Goal: Task Accomplishment & Management: Complete application form

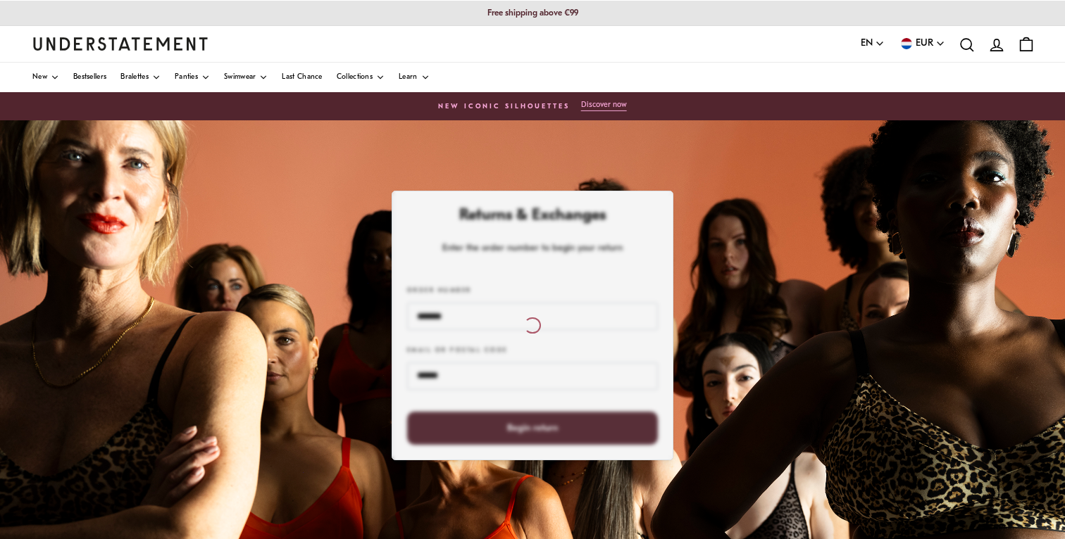
scroll to position [49, 0]
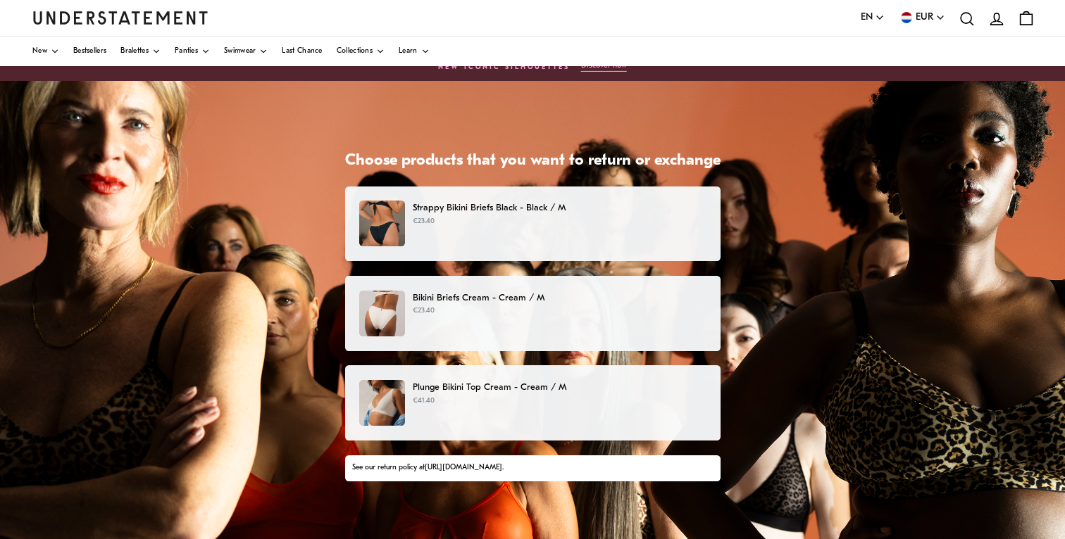
scroll to position [46, 0]
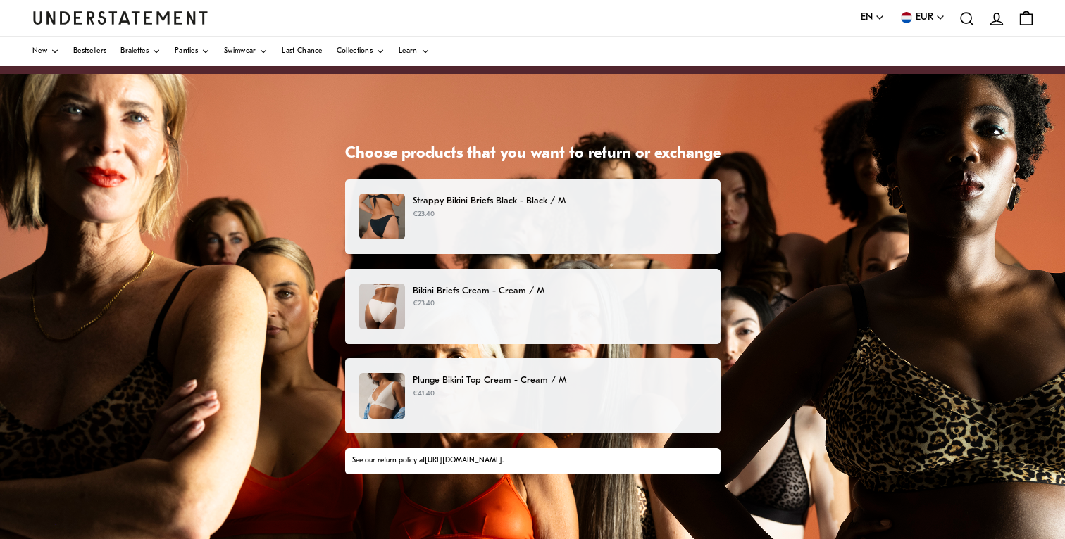
click at [554, 387] on p "Plunge Bikini Top Cream - Cream / M" at bounding box center [559, 380] width 293 height 15
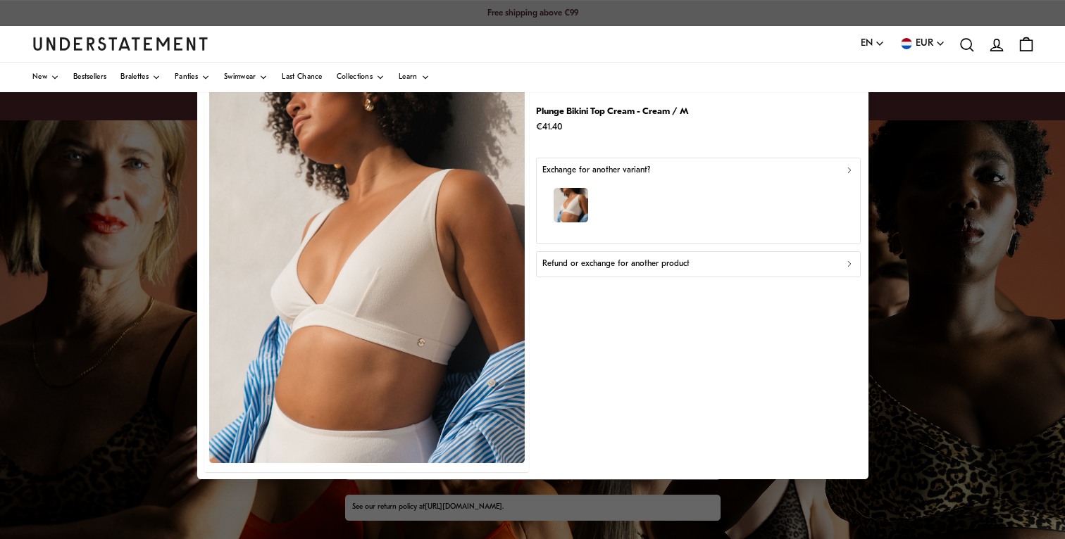
click at [605, 274] on button "Refund or exchange for another product" at bounding box center [698, 264] width 325 height 25
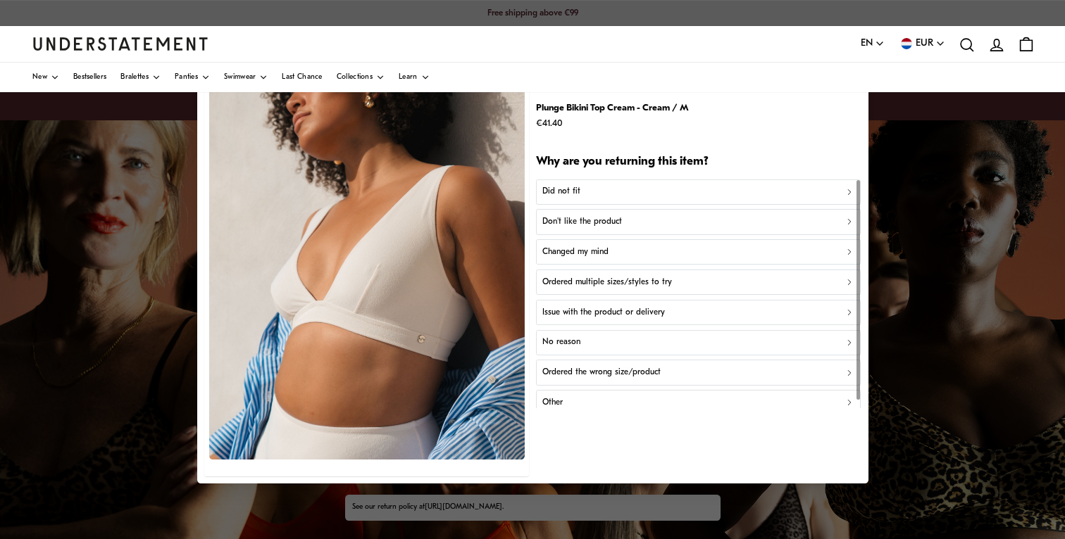
click at [602, 223] on p "Don't like the product" at bounding box center [582, 221] width 80 height 13
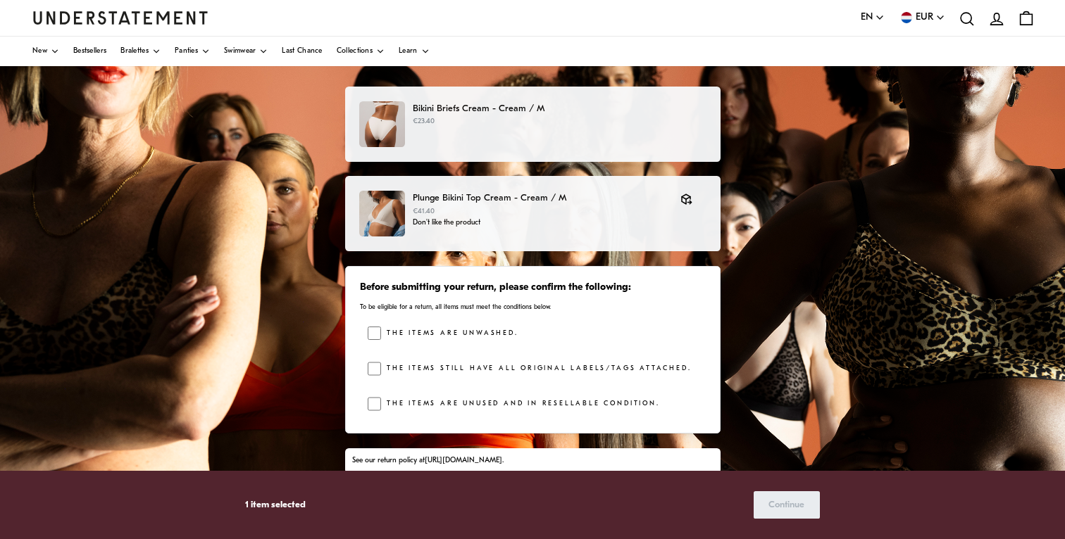
scroll to position [156, 0]
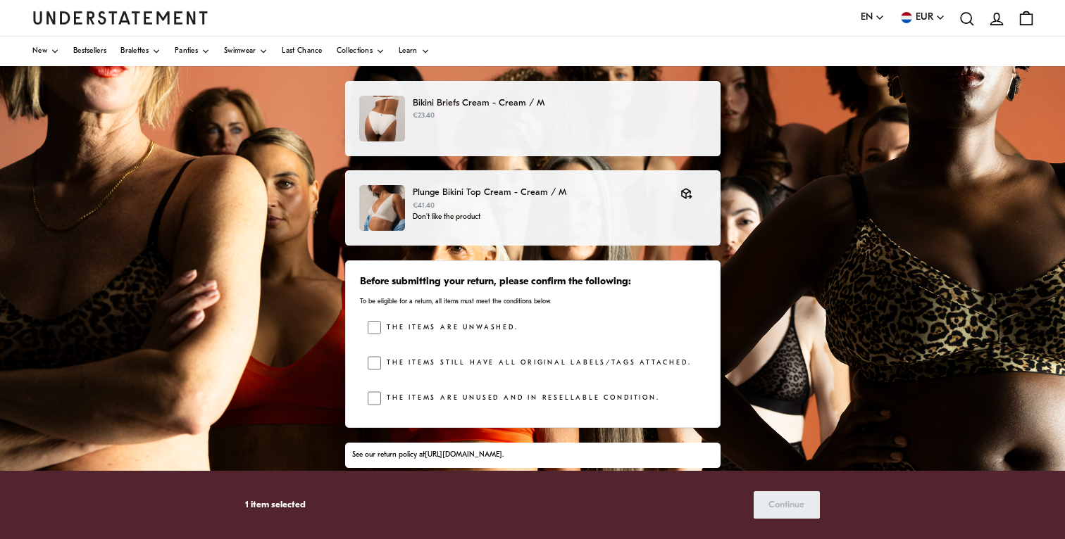
click at [375, 354] on div "The items are unwashed. The items still have all original labels/tags attached.…" at bounding box center [536, 367] width 337 height 92
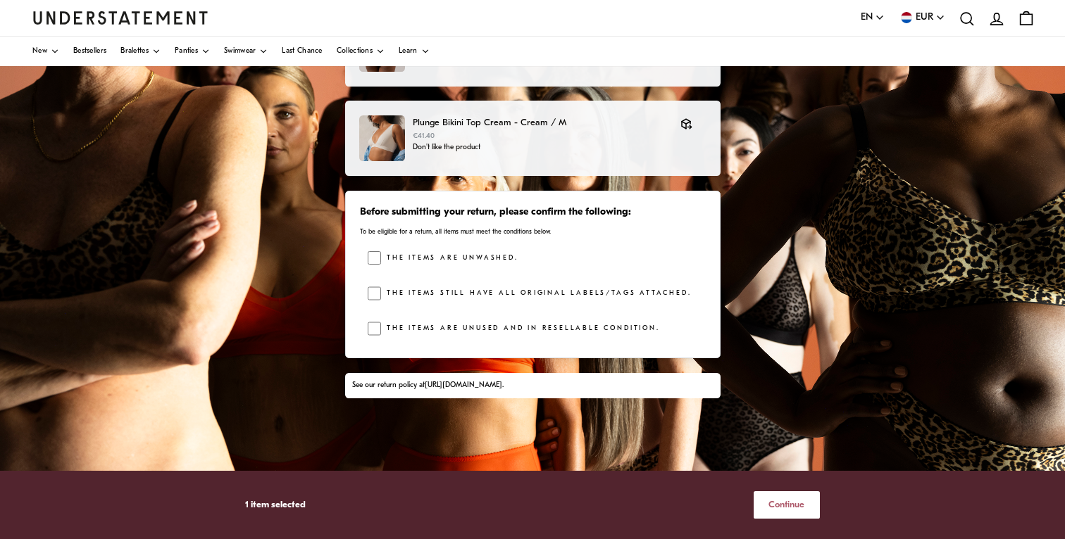
scroll to position [238, 0]
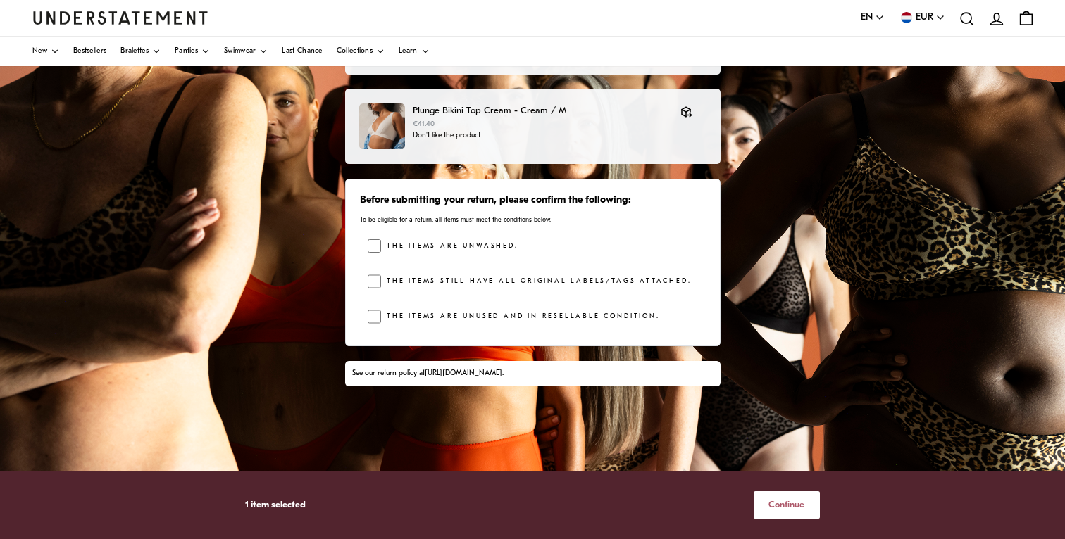
click at [801, 508] on span "Continue" at bounding box center [786, 505] width 36 height 26
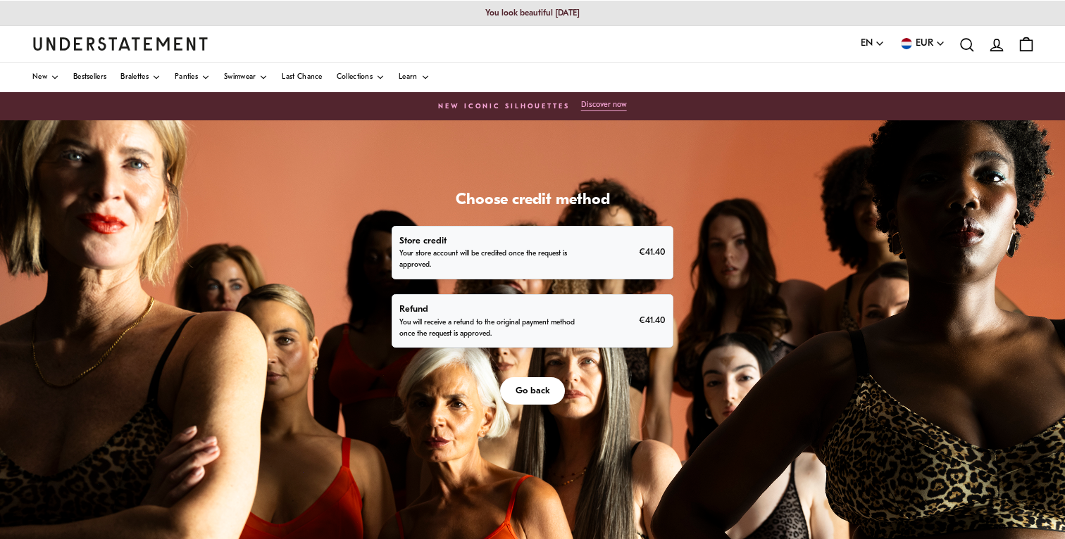
click at [575, 310] on p "Refund" at bounding box center [489, 309] width 180 height 15
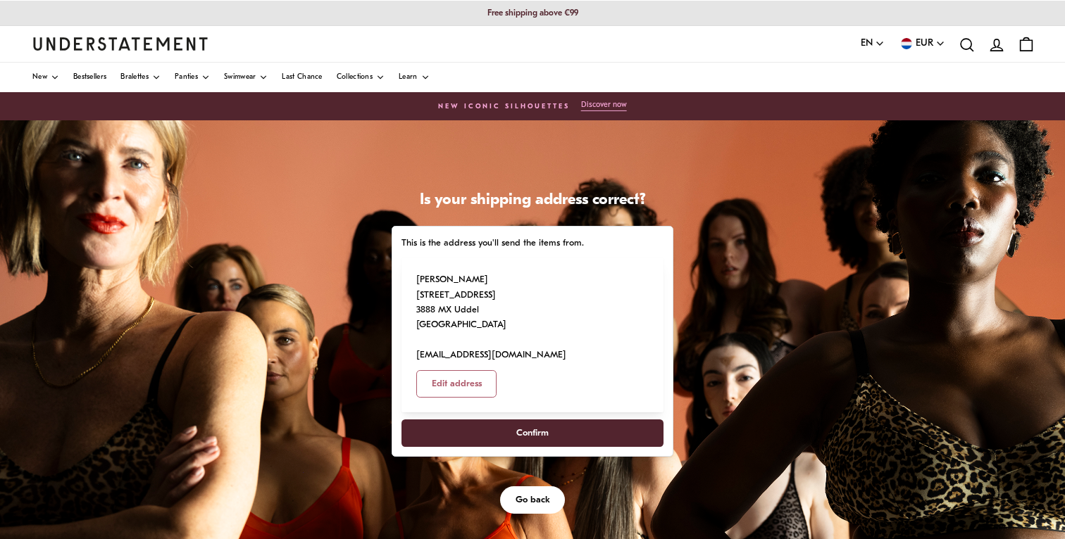
click at [574, 420] on span "Confirm" at bounding box center [532, 433] width 231 height 26
select select "**"
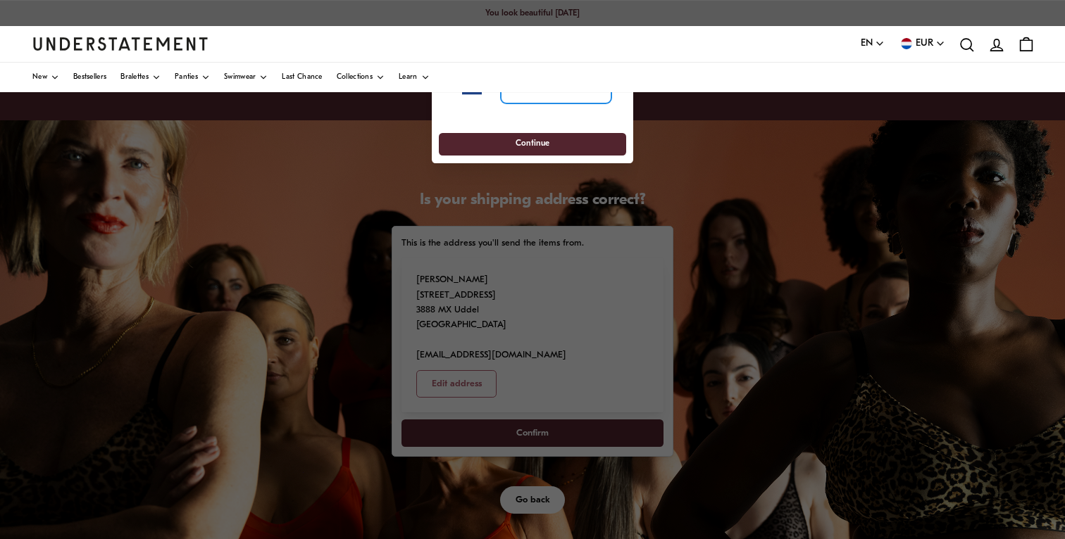
click at [544, 101] on input "tel" at bounding box center [556, 88] width 111 height 31
click at [259, 277] on div at bounding box center [532, 269] width 1065 height 539
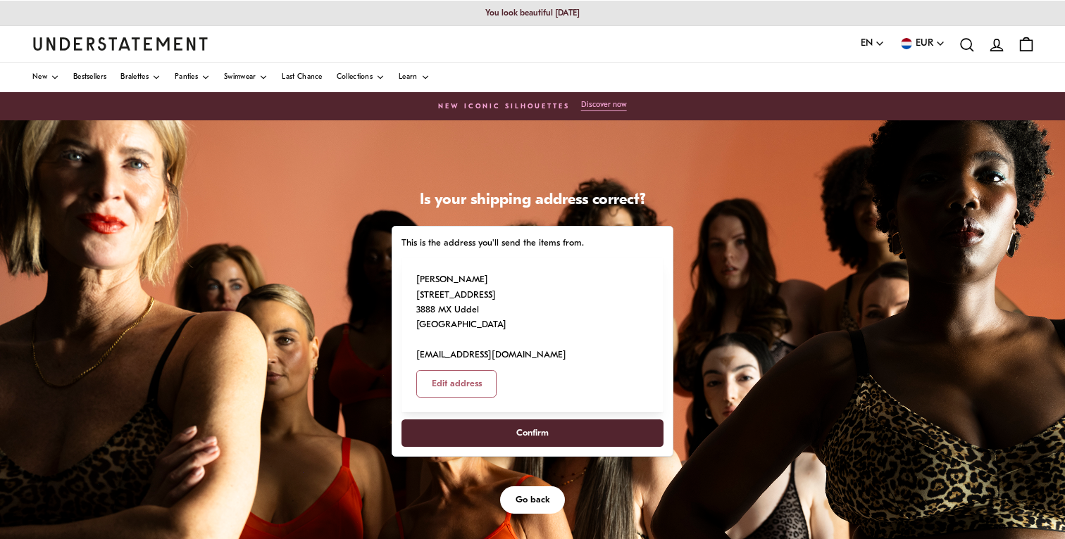
click at [582, 420] on span "Confirm" at bounding box center [532, 433] width 231 height 26
click at [537, 420] on span "Confirm" at bounding box center [532, 433] width 32 height 26
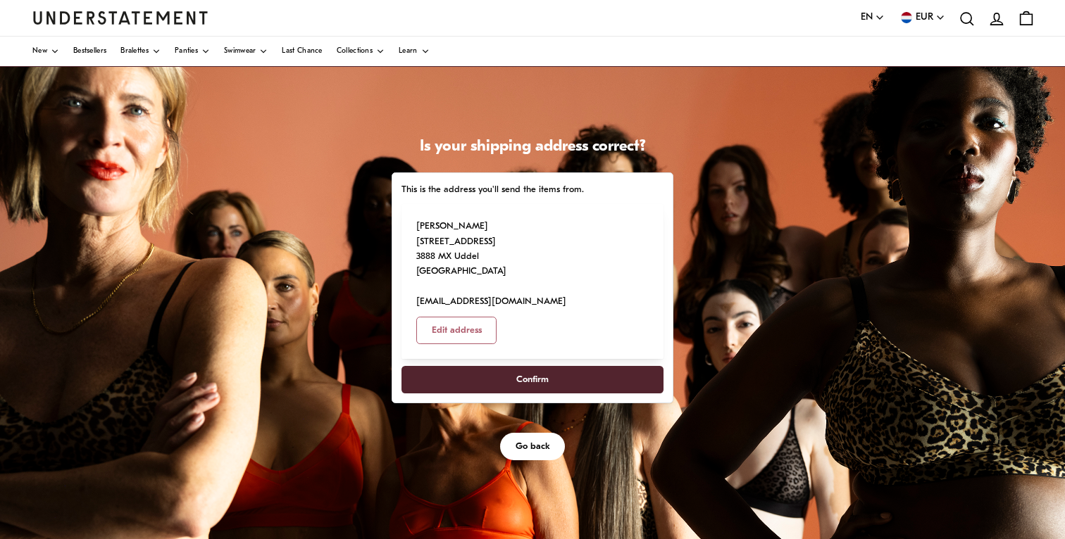
scroll to position [63, 0]
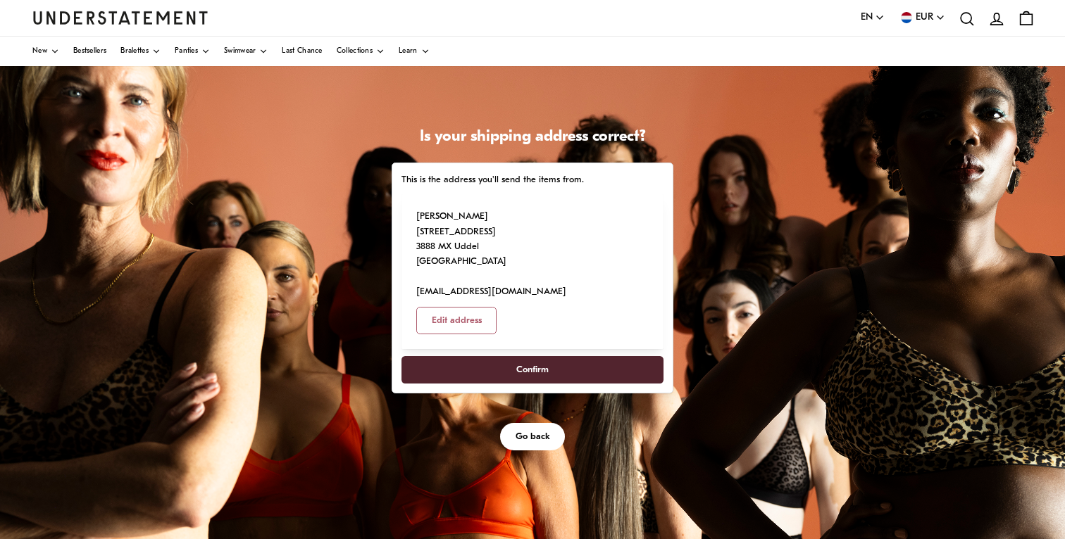
click at [570, 357] on span "Confirm" at bounding box center [532, 370] width 231 height 26
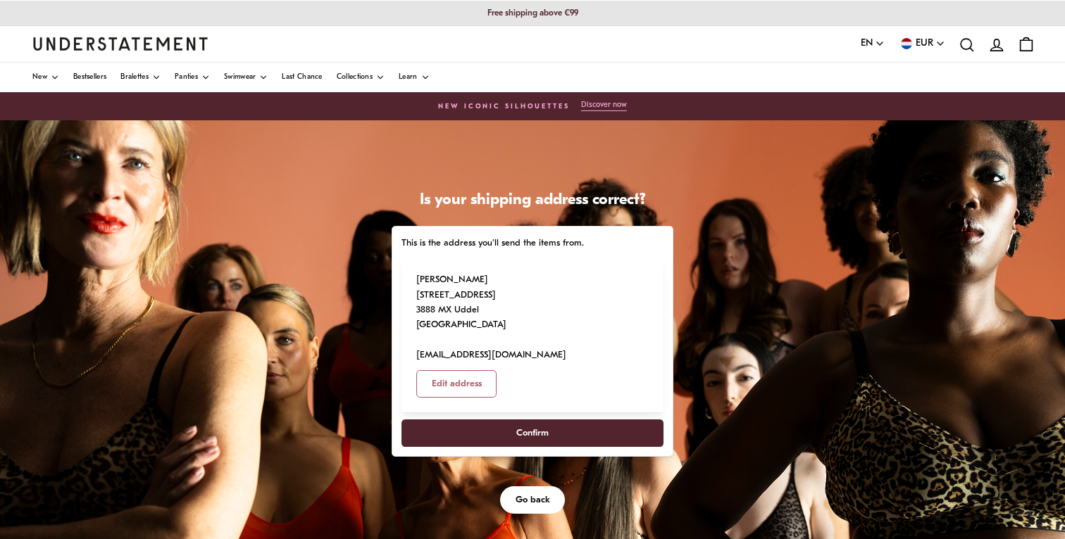
click at [525, 420] on span "Confirm" at bounding box center [532, 433] width 32 height 26
select select "**"
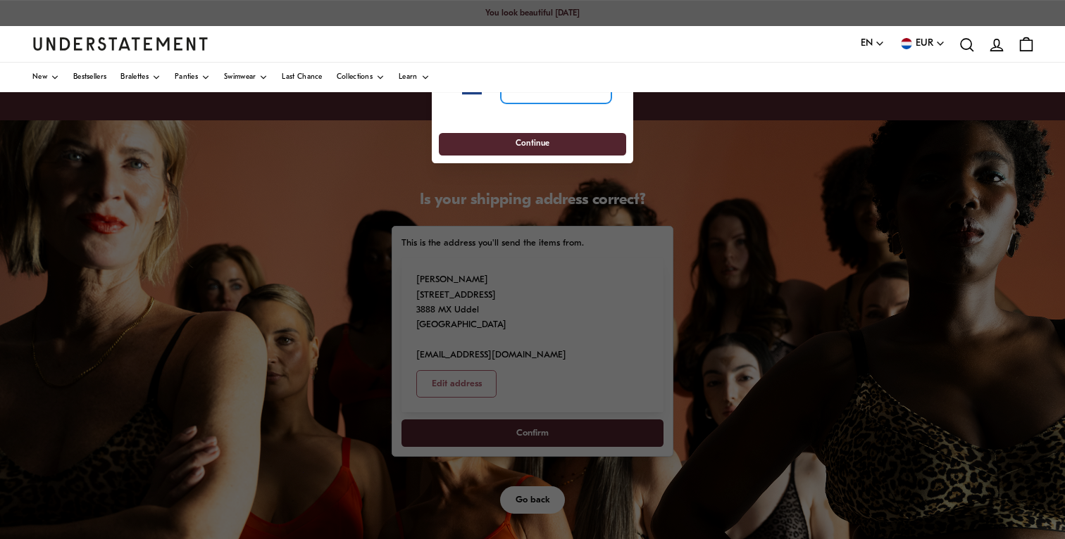
click at [544, 102] on input "tel" at bounding box center [556, 88] width 111 height 31
click at [470, 94] on select "**********" at bounding box center [480, 88] width 36 height 31
click at [462, 73] on select "**********" at bounding box center [480, 88] width 36 height 31
click at [523, 99] on input "tel" at bounding box center [556, 88] width 111 height 31
click at [398, 143] on div at bounding box center [532, 269] width 1065 height 539
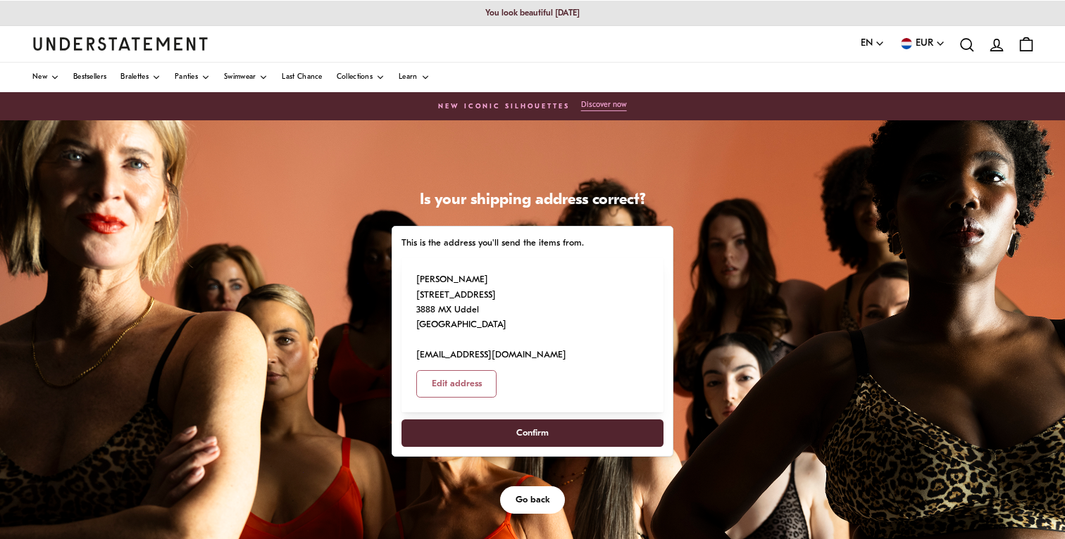
click at [777, 196] on div "Is your shipping address correct? This is the address you'll send the items fro…" at bounding box center [532, 472] width 1065 height 704
click at [547, 420] on span "Confirm" at bounding box center [532, 433] width 32 height 26
click at [527, 420] on span "Confirm" at bounding box center [532, 433] width 32 height 26
click at [570, 420] on span "Confirm" at bounding box center [532, 433] width 231 height 26
select select "**"
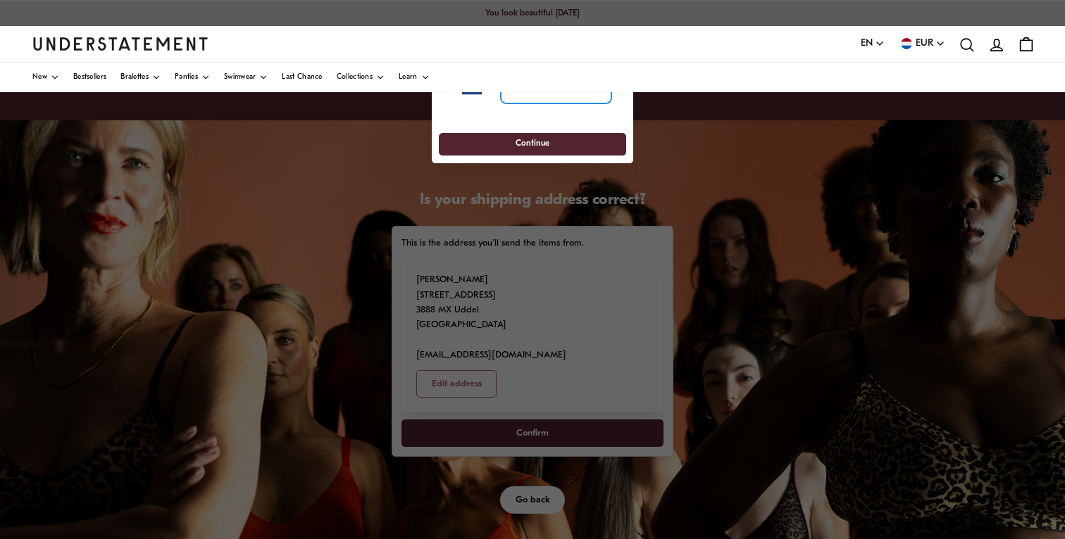
click at [545, 102] on input "tel" at bounding box center [556, 88] width 111 height 31
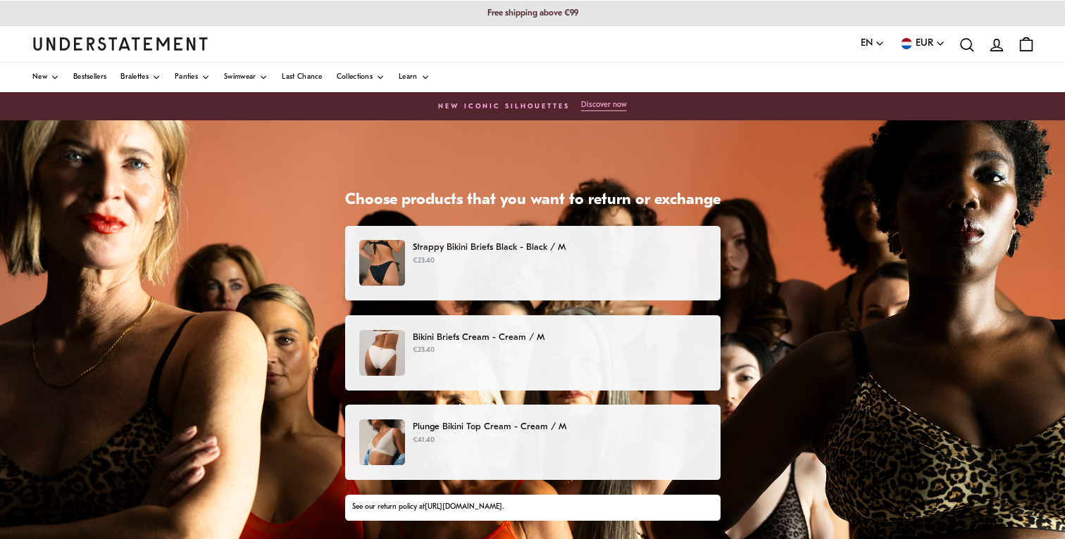
click at [565, 427] on p "Plunge Bikini Top Cream - Cream / M" at bounding box center [559, 427] width 293 height 15
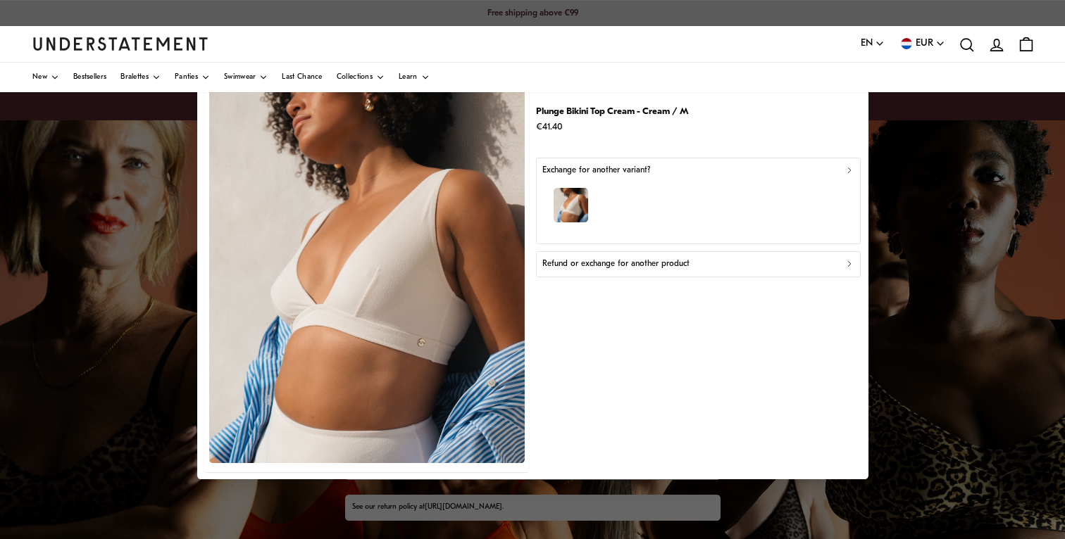
click at [640, 272] on button "Refund or exchange for another product" at bounding box center [698, 264] width 325 height 25
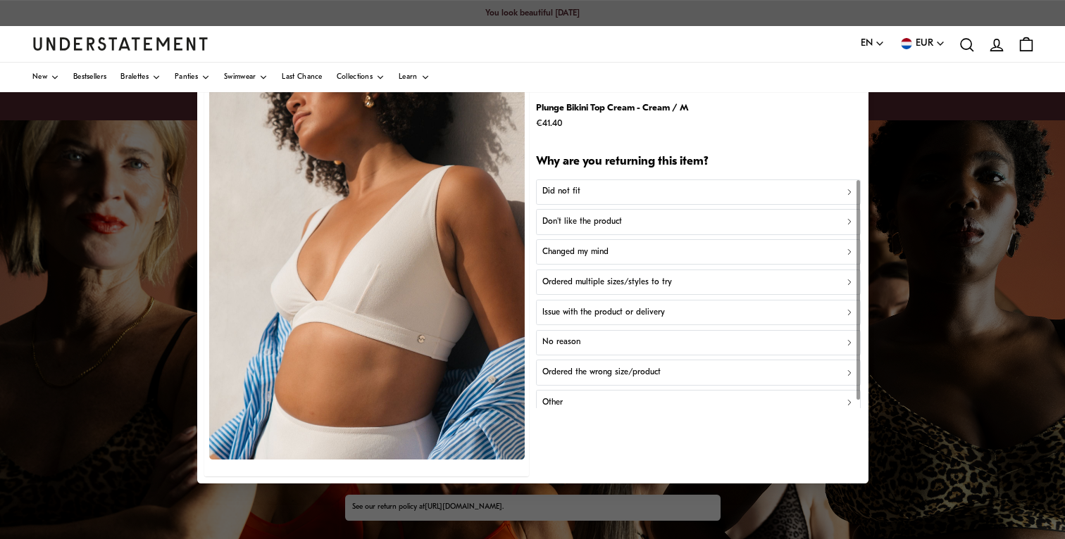
click at [611, 225] on p "Don't like the product" at bounding box center [582, 221] width 80 height 13
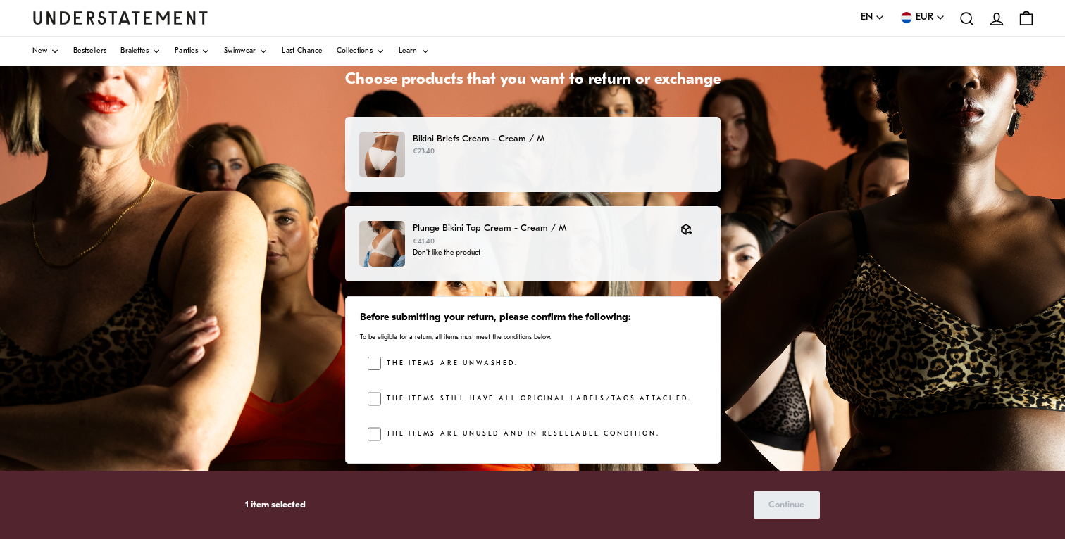
scroll to position [127, 0]
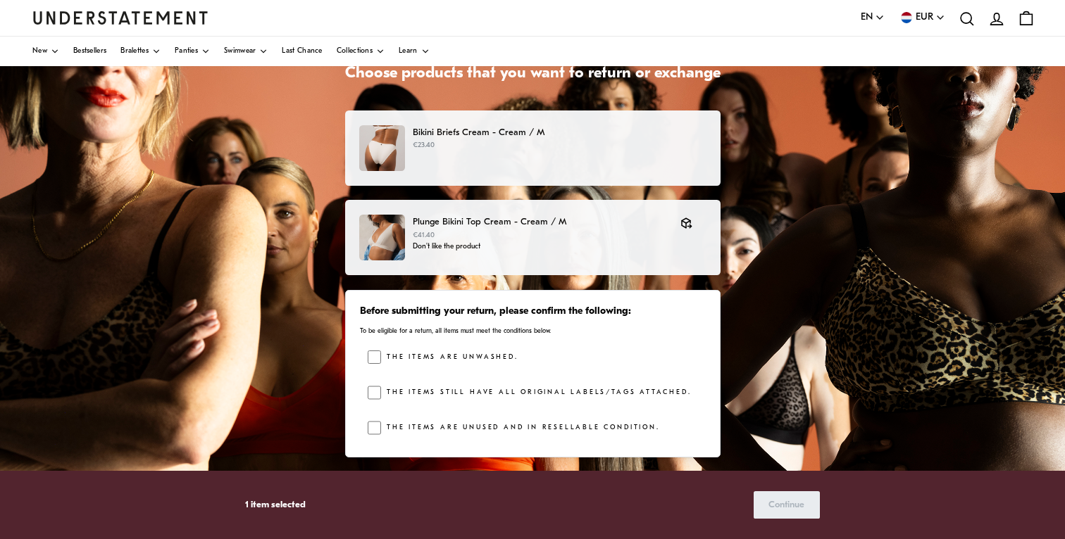
click at [414, 356] on label "The items are unwashed." at bounding box center [449, 358] width 137 height 14
click at [430, 377] on div "The items are unwashed. The items still have all original labels/tags attached.…" at bounding box center [536, 397] width 337 height 92
click at [430, 385] on div "The items are unwashed. The items still have all original labels/tags attached.…" at bounding box center [536, 397] width 337 height 92
click at [434, 403] on div "The items still have all original labels/tags attached." at bounding box center [536, 396] width 310 height 21
click at [434, 397] on label "The items still have all original labels/tags attached." at bounding box center [536, 393] width 310 height 14
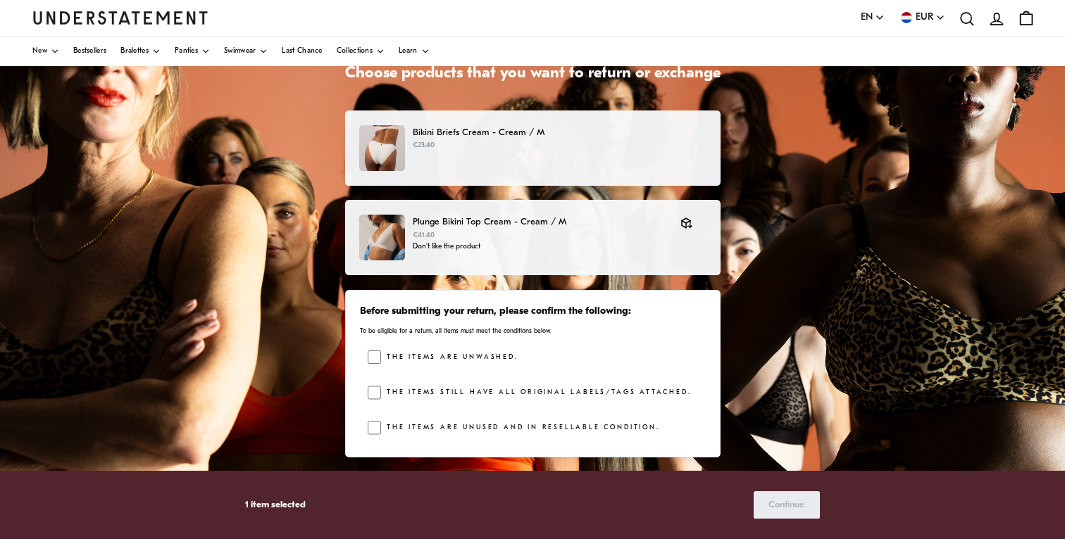
click at [443, 431] on label "The items are unused and in resellable condition." at bounding box center [520, 428] width 278 height 14
click at [776, 510] on span "Continue" at bounding box center [786, 505] width 36 height 26
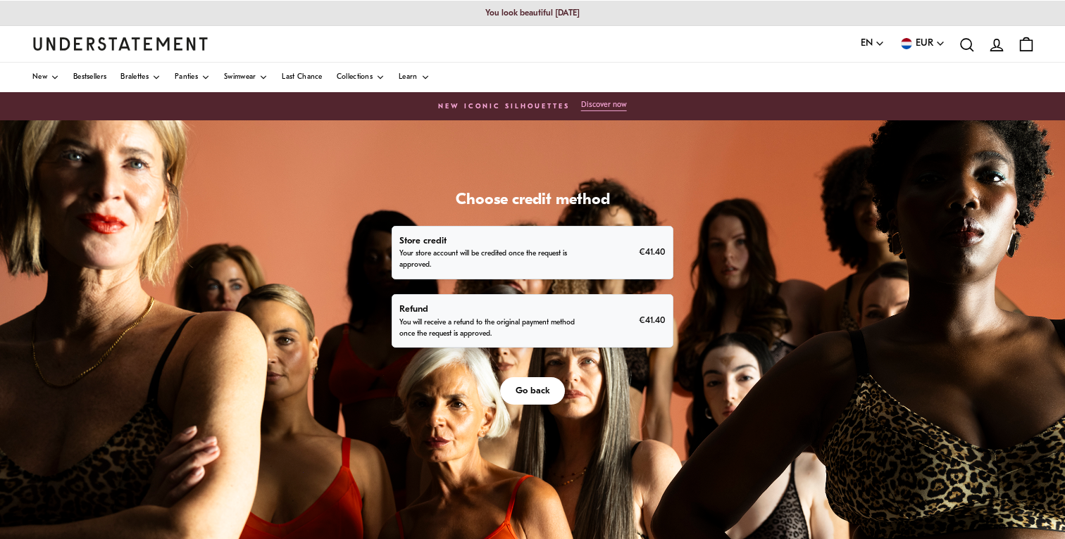
click at [651, 335] on div "Refund You will receive a refund to the original payment method once the reques…" at bounding box center [531, 321] width 265 height 38
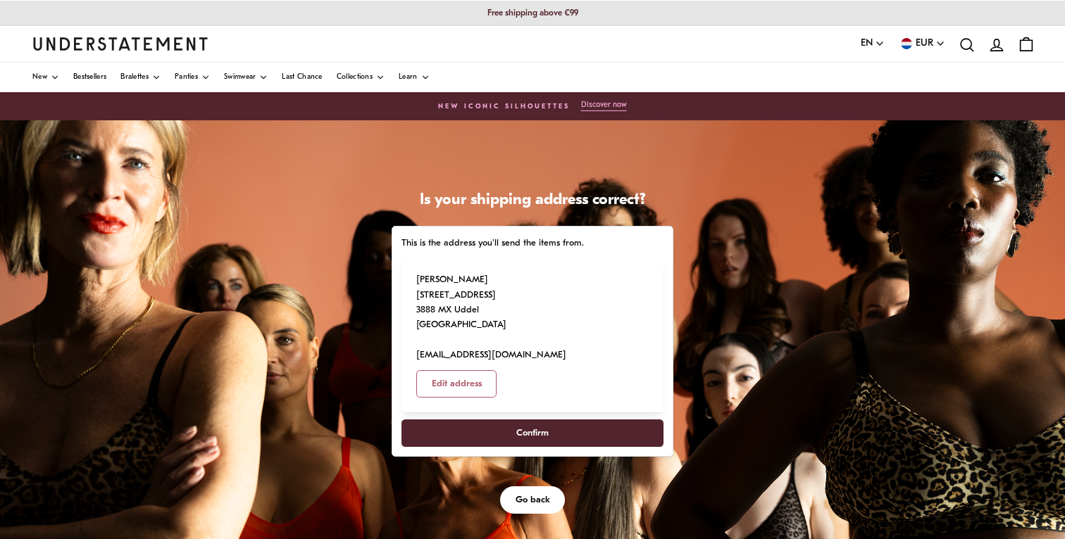
click at [579, 420] on span "Confirm" at bounding box center [532, 433] width 231 height 26
select select "**"
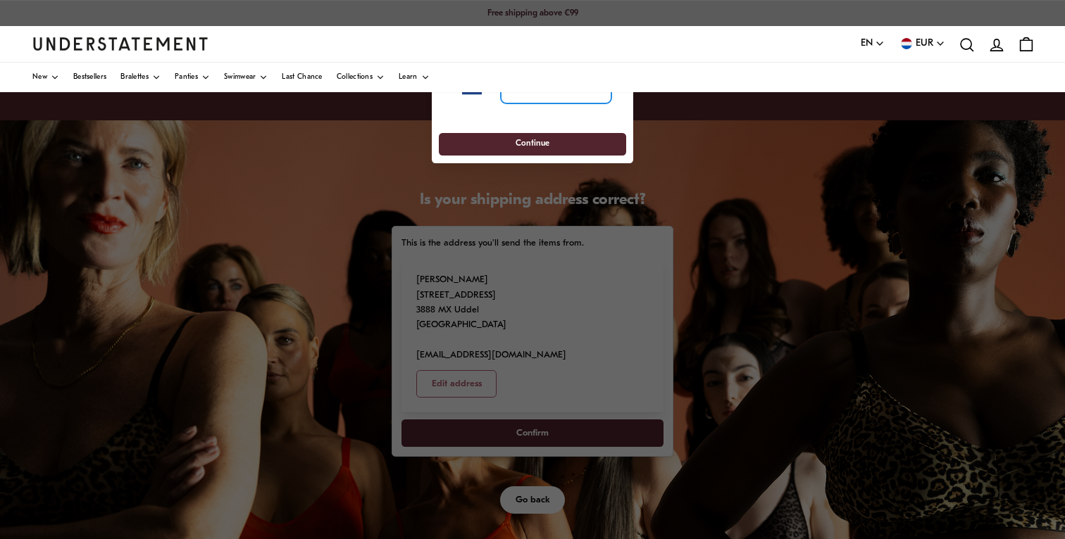
click at [515, 98] on input "tel" at bounding box center [556, 88] width 111 height 31
click at [474, 95] on select "**********" at bounding box center [480, 88] width 36 height 31
click at [462, 73] on select "**********" at bounding box center [480, 88] width 36 height 31
click at [515, 98] on input "tel" at bounding box center [556, 88] width 111 height 31
